Goal: Transaction & Acquisition: Purchase product/service

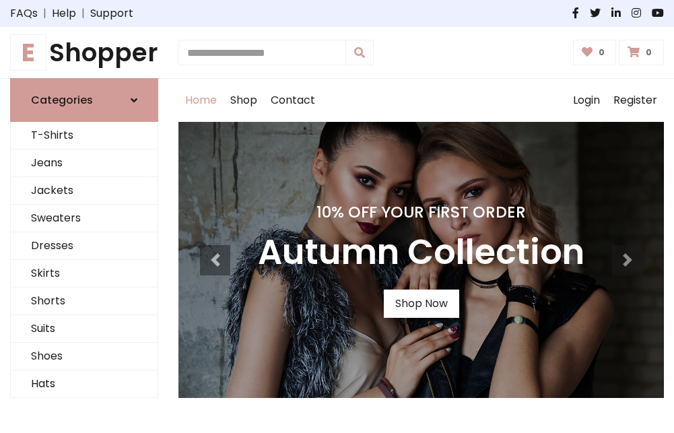
click at [337, 216] on h4 "10% Off Your First Order" at bounding box center [421, 212] width 327 height 19
click at [421, 304] on link "Shop Now" at bounding box center [421, 304] width 75 height 28
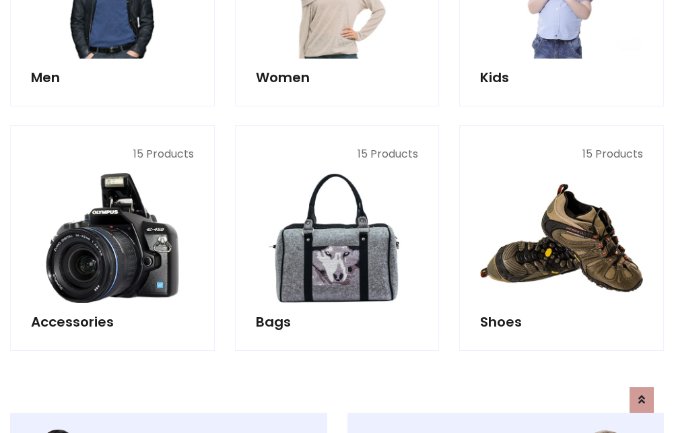
scroll to position [1343, 0]
